Goal: Task Accomplishment & Management: Use online tool/utility

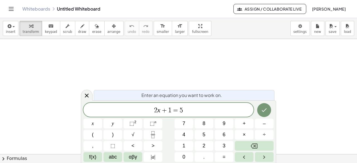
click at [11, 9] on icon "Toggle navigation" at bounding box center [11, 9] width 7 height 7
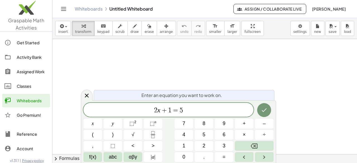
click at [26, 72] on div "Assigned Work" at bounding box center [32, 71] width 31 height 7
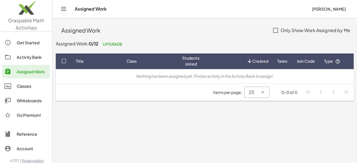
click at [26, 60] on link "Activity Bank" at bounding box center [26, 56] width 48 height 13
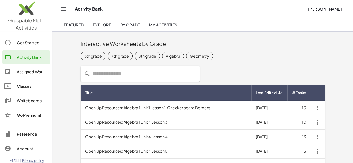
click at [143, 51] on div "6th grade 7th grade 8th grade Algebra Geometry" at bounding box center [203, 55] width 244 height 11
click at [166, 54] on div "Algebra" at bounding box center [173, 56] width 14 height 6
click at [171, 53] on div "Algebra" at bounding box center [178, 56] width 14 height 6
click at [190, 54] on div "Geometry" at bounding box center [200, 56] width 20 height 6
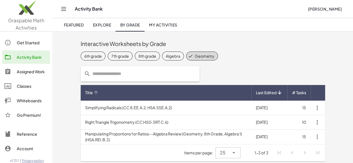
scroll to position [1, 0]
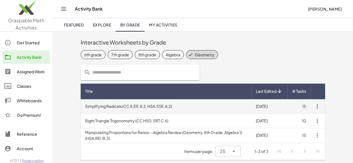
click at [156, 105] on td "Simplifying Radicals (CC 8.EE.A.2, HSA.SSE.A.2)" at bounding box center [166, 106] width 171 height 14
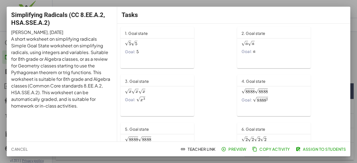
click at [20, 146] on button "Cancel" at bounding box center [19, 149] width 21 height 10
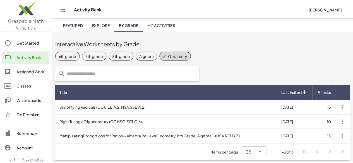
scroll to position [1, 0]
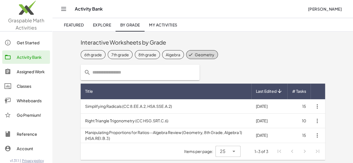
click at [26, 89] on div "Classes" at bounding box center [32, 86] width 31 height 7
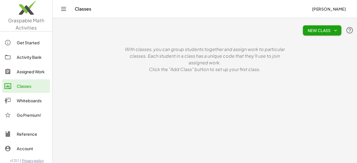
click at [33, 100] on div "Whiteboards" at bounding box center [32, 100] width 31 height 7
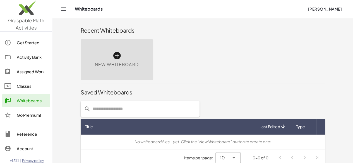
click at [88, 76] on div "New Whiteboard" at bounding box center [117, 59] width 72 height 41
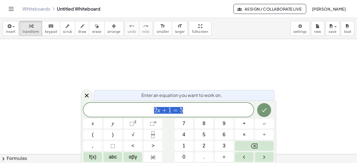
scroll to position [28, 0]
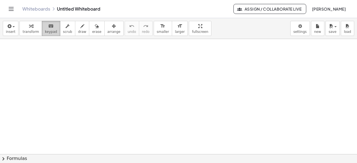
click at [48, 30] on span "keypad" at bounding box center [51, 32] width 12 height 4
click at [78, 31] on span "draw" at bounding box center [82, 32] width 8 height 4
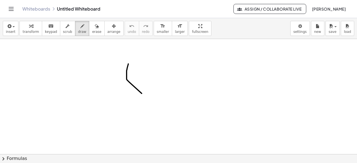
drag, startPoint x: 128, startPoint y: 64, endPoint x: 150, endPoint y: 89, distance: 33.4
click at [150, 89] on div at bounding box center [178, 126] width 357 height 231
drag, startPoint x: 145, startPoint y: 70, endPoint x: 125, endPoint y: 96, distance: 32.7
click at [122, 98] on div at bounding box center [178, 126] width 357 height 231
drag, startPoint x: 161, startPoint y: 89, endPoint x: 173, endPoint y: 89, distance: 11.7
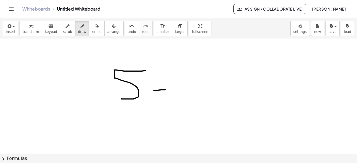
click at [173, 89] on div at bounding box center [178, 126] width 357 height 231
drag, startPoint x: 157, startPoint y: 83, endPoint x: 166, endPoint y: 94, distance: 14.2
click at [164, 95] on div at bounding box center [178, 126] width 357 height 231
drag, startPoint x: 204, startPoint y: 77, endPoint x: 198, endPoint y: 77, distance: 5.0
click at [204, 77] on div at bounding box center [178, 126] width 357 height 231
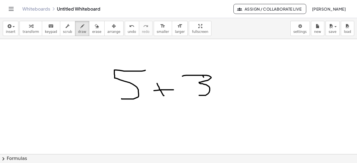
drag, startPoint x: 209, startPoint y: 76, endPoint x: 182, endPoint y: 92, distance: 31.3
click at [182, 92] on div at bounding box center [178, 126] width 357 height 231
drag, startPoint x: 232, startPoint y: 84, endPoint x: 255, endPoint y: 82, distance: 23.8
click at [255, 82] on div at bounding box center [178, 126] width 357 height 231
drag, startPoint x: 238, startPoint y: 90, endPoint x: 272, endPoint y: 86, distance: 34.2
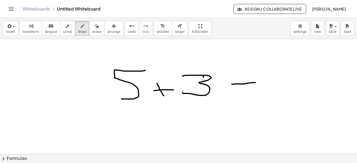
click at [272, 86] on div at bounding box center [178, 126] width 357 height 231
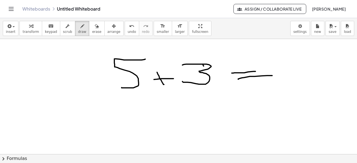
scroll to position [25, 0]
